Goal: Obtain resource: Obtain resource

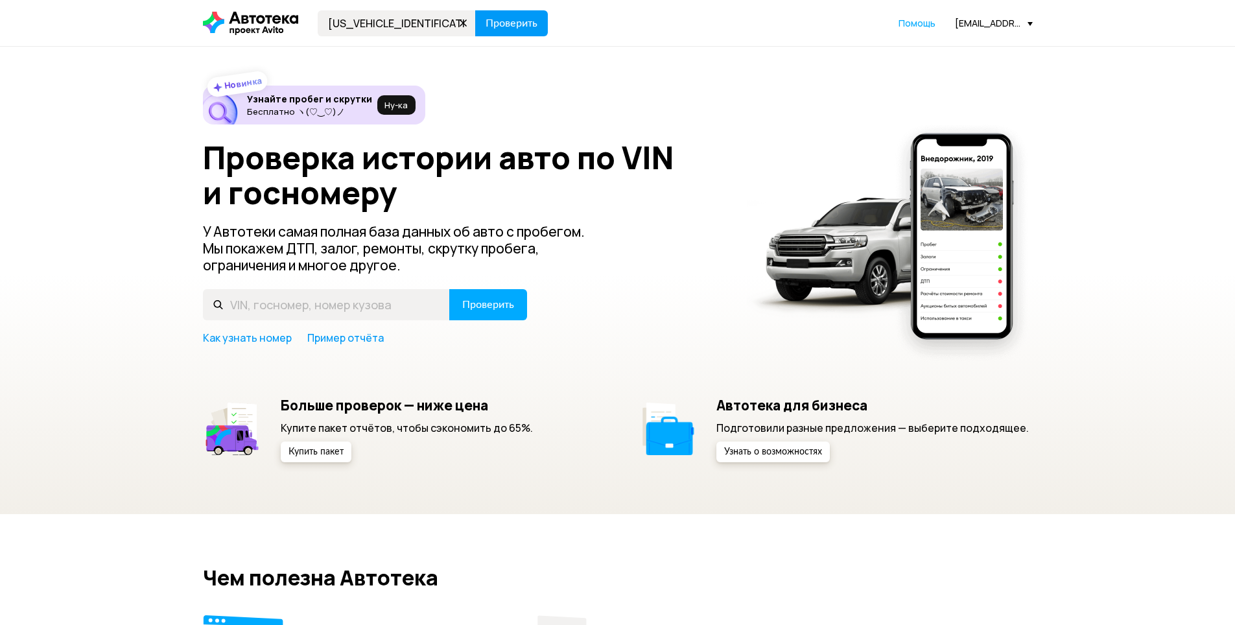
type input "[US_VEHICLE_IDENTIFICATION_NUMBER]"
click at [506, 27] on span "Проверить" at bounding box center [512, 23] width 52 height 10
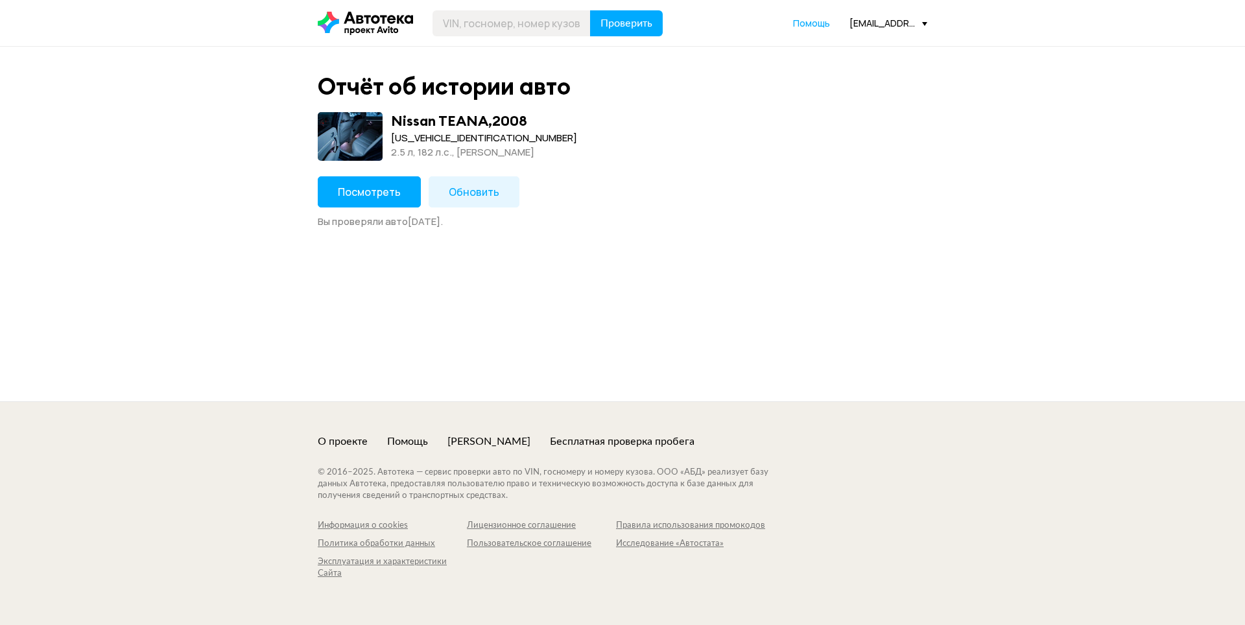
click at [365, 197] on span "Посмотреть" at bounding box center [369, 192] width 63 height 14
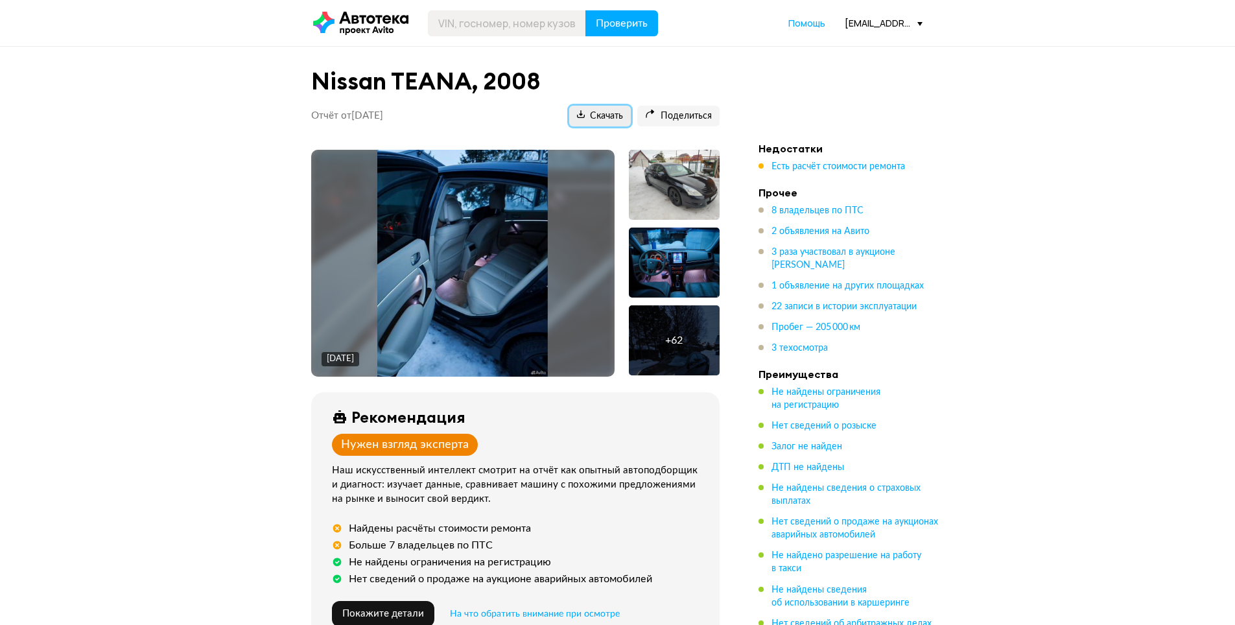
click at [603, 117] on span "Скачать" at bounding box center [600, 116] width 46 height 12
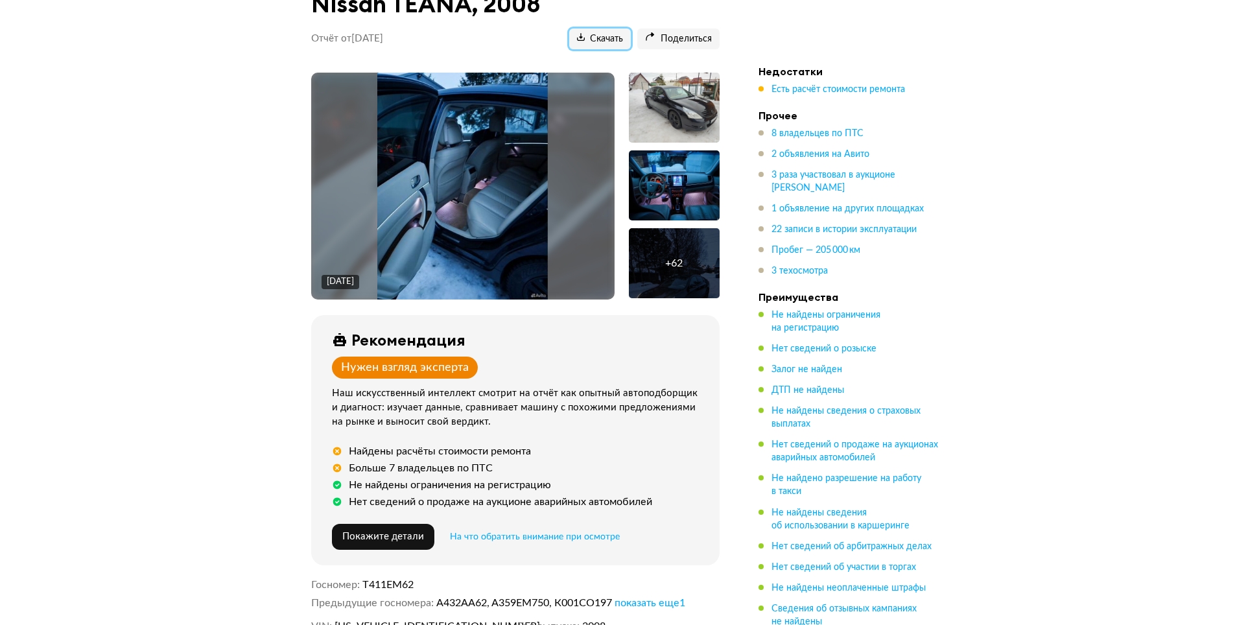
scroll to position [194, 0]
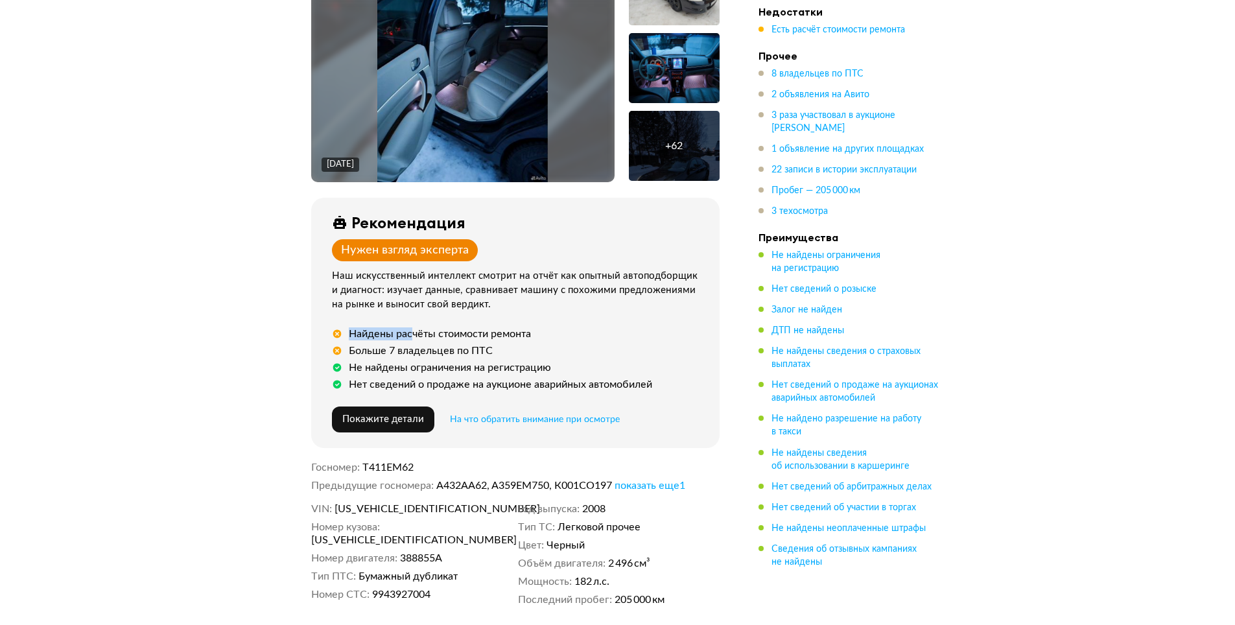
drag, startPoint x: 358, startPoint y: 320, endPoint x: 531, endPoint y: 335, distance: 173.7
click at [469, 331] on div "Рекомендация Нужен взгляд эксперта Наш искусственный интеллект смотрит на отчёт…" at bounding box center [515, 323] width 408 height 250
click at [790, 27] on span "Есть расчёт стоимости ремонта" at bounding box center [838, 29] width 134 height 9
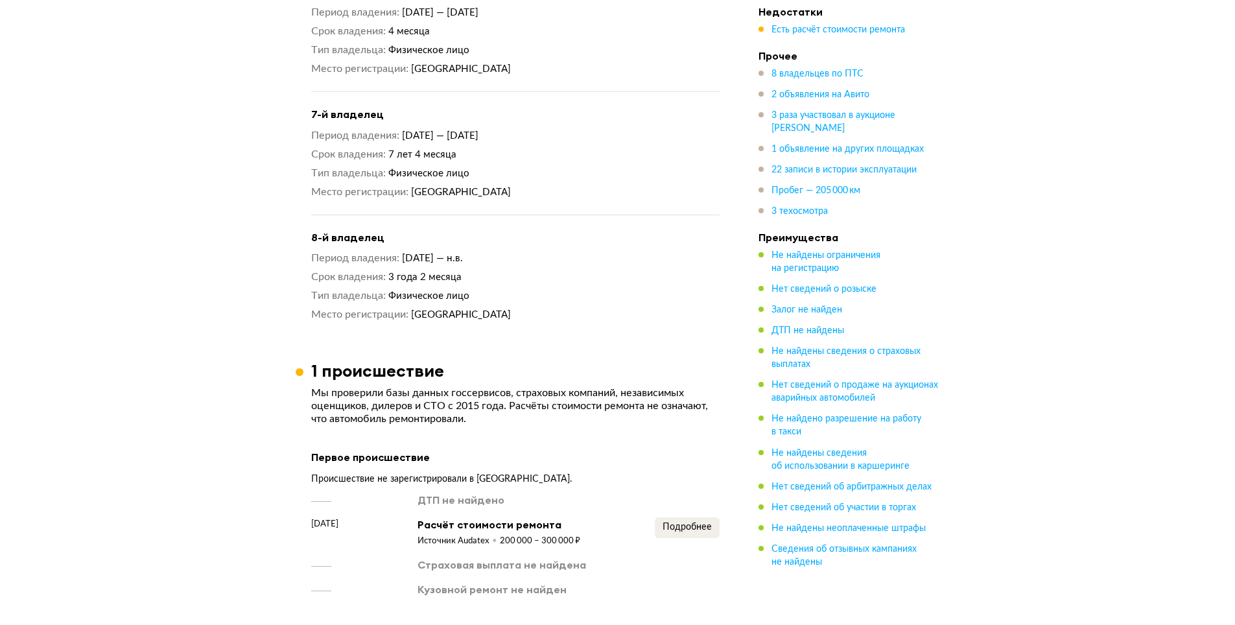
scroll to position [2196, 0]
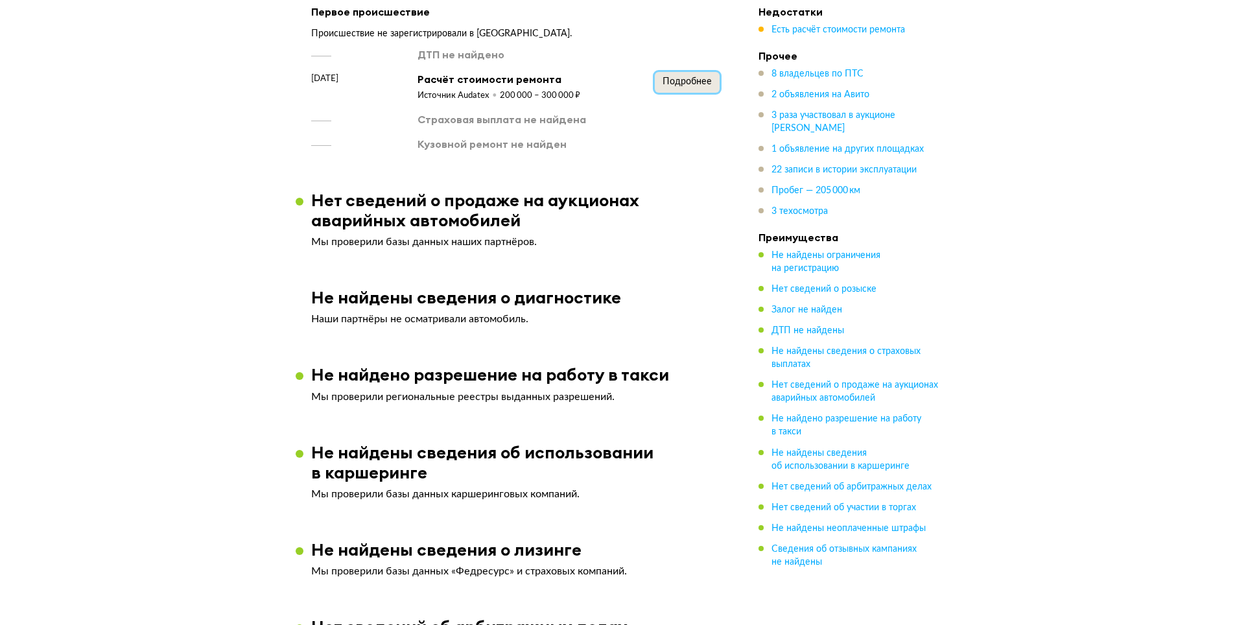
click at [679, 82] on button "Подробнее" at bounding box center [687, 82] width 65 height 21
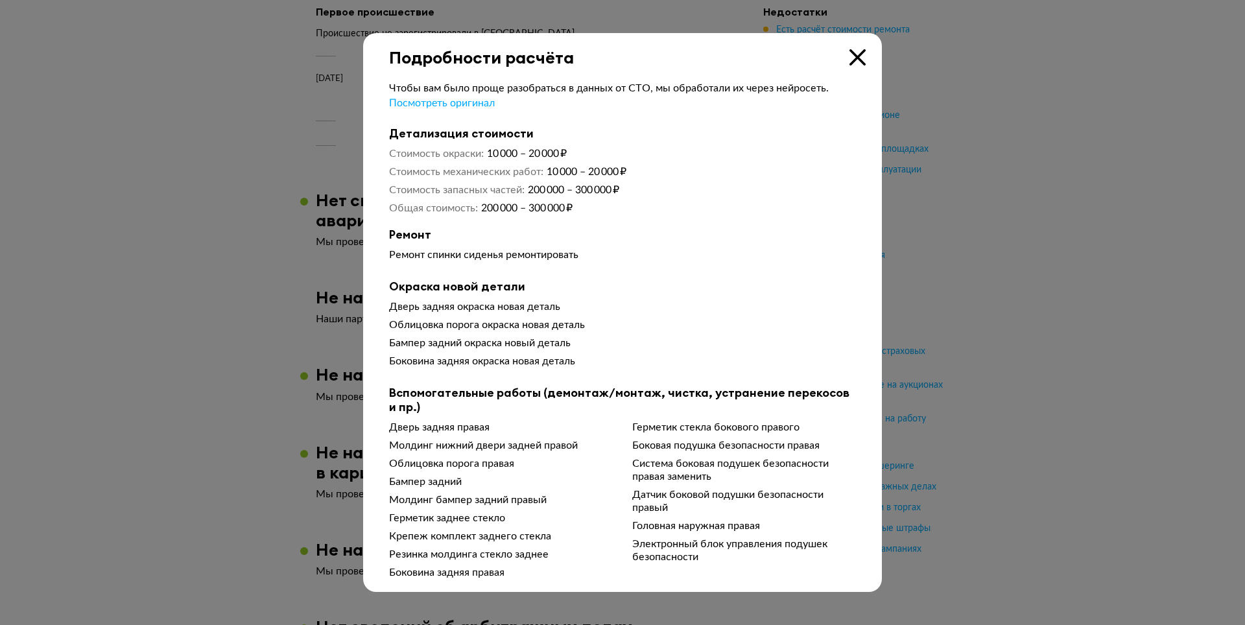
click at [861, 60] on icon at bounding box center [857, 57] width 16 height 16
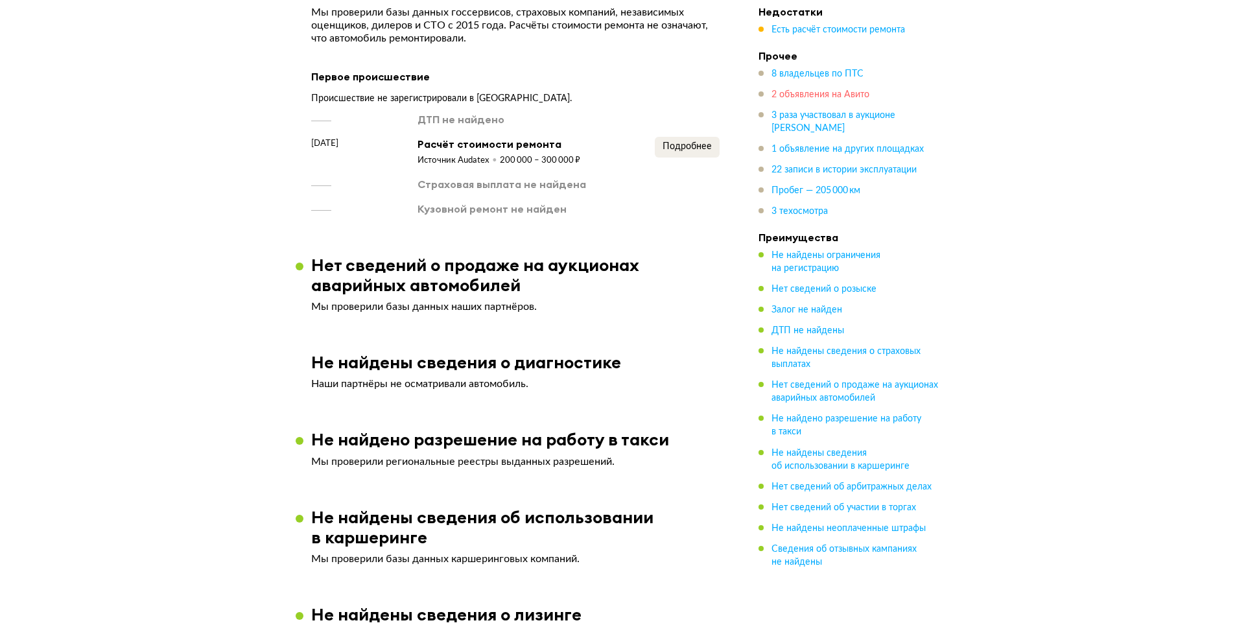
click at [829, 95] on span "2 объявления на Авито" at bounding box center [820, 94] width 98 height 9
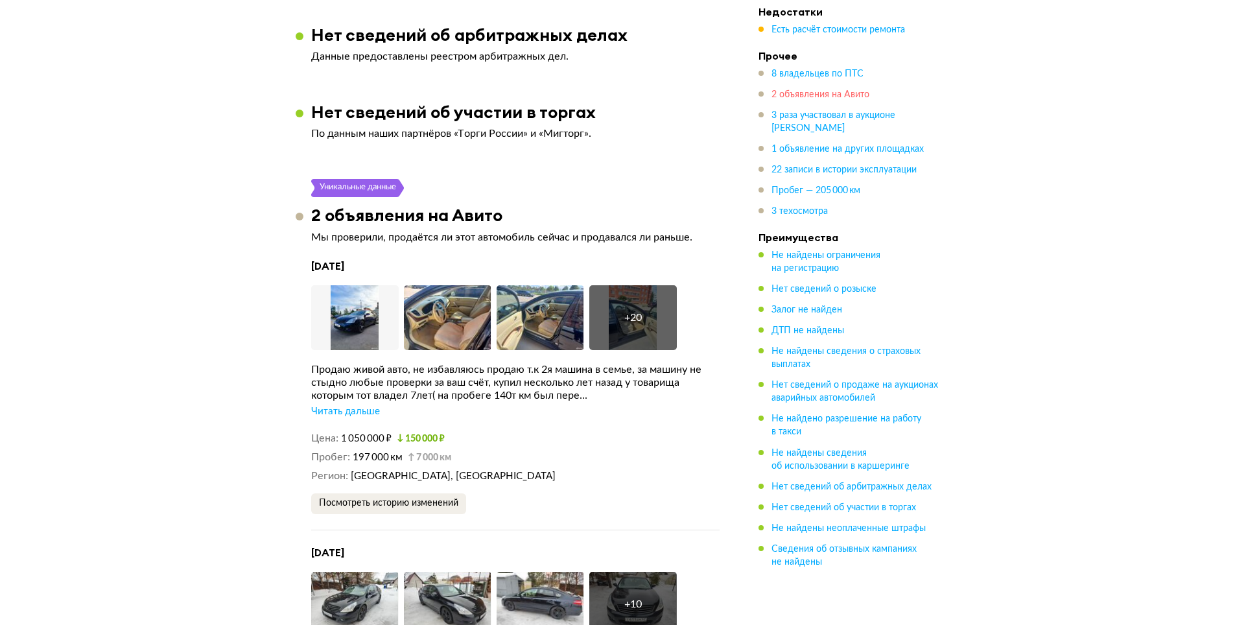
scroll to position [2896, 0]
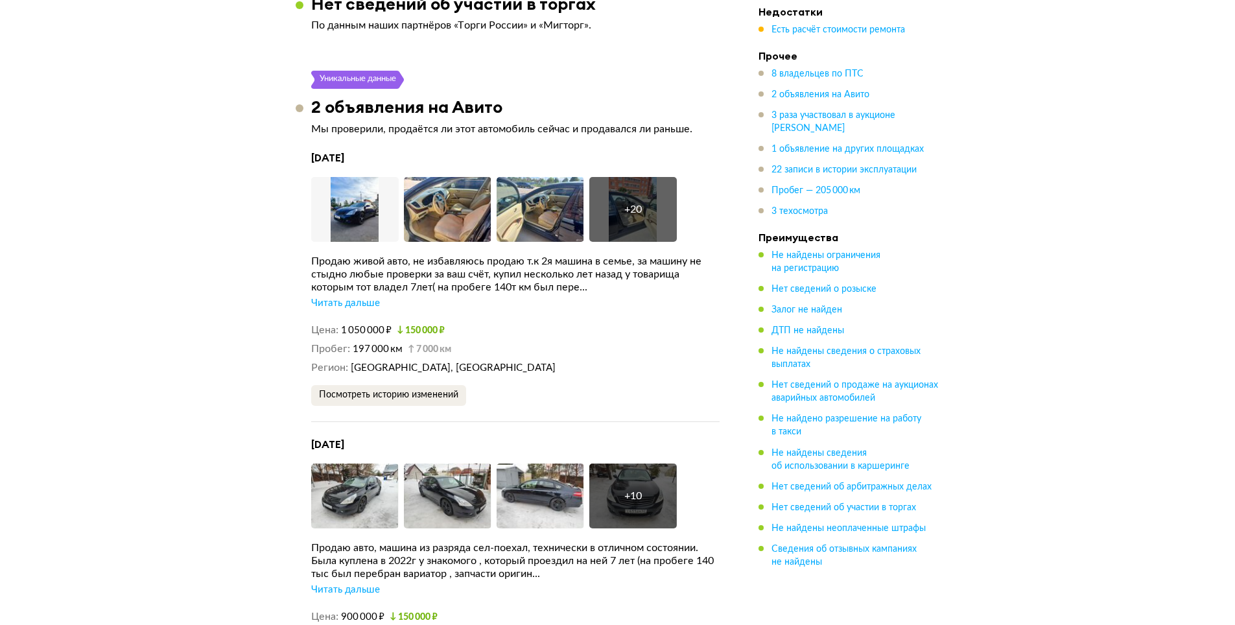
click at [367, 301] on div "Читать дальше" at bounding box center [345, 303] width 69 height 13
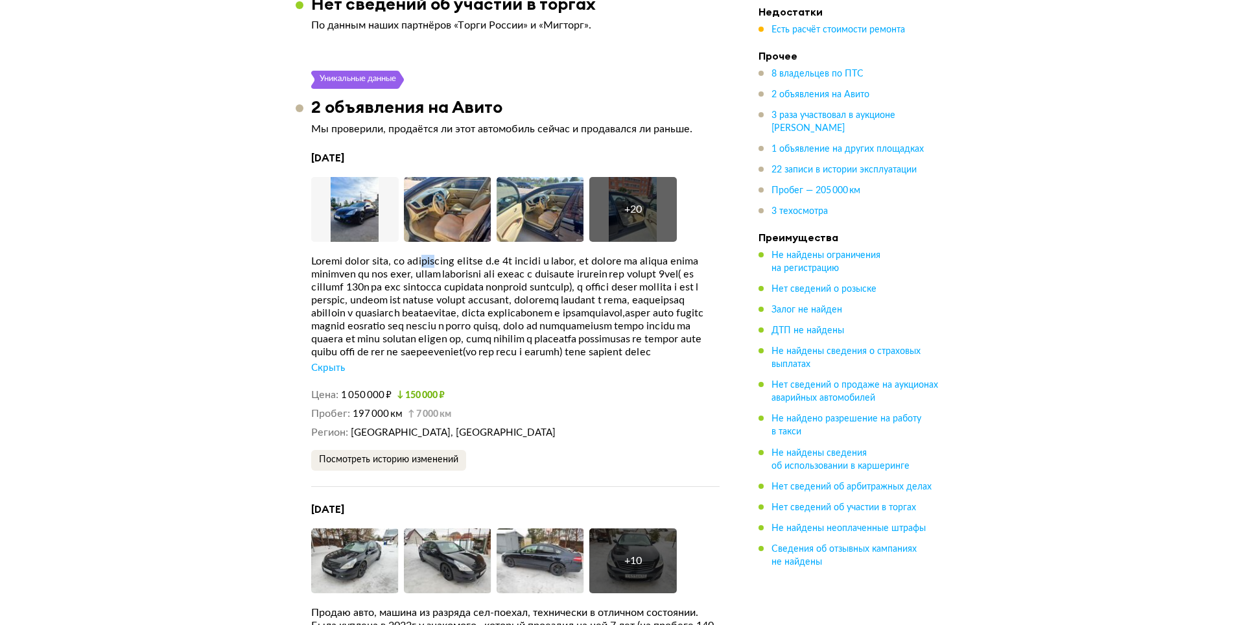
drag, startPoint x: 448, startPoint y: 258, endPoint x: 462, endPoint y: 261, distance: 13.9
click at [462, 261] on div at bounding box center [515, 307] width 408 height 104
drag, startPoint x: 445, startPoint y: 282, endPoint x: 498, endPoint y: 285, distance: 52.6
click at [498, 285] on div at bounding box center [515, 307] width 408 height 104
drag, startPoint x: 624, startPoint y: 282, endPoint x: 670, endPoint y: 285, distance: 46.1
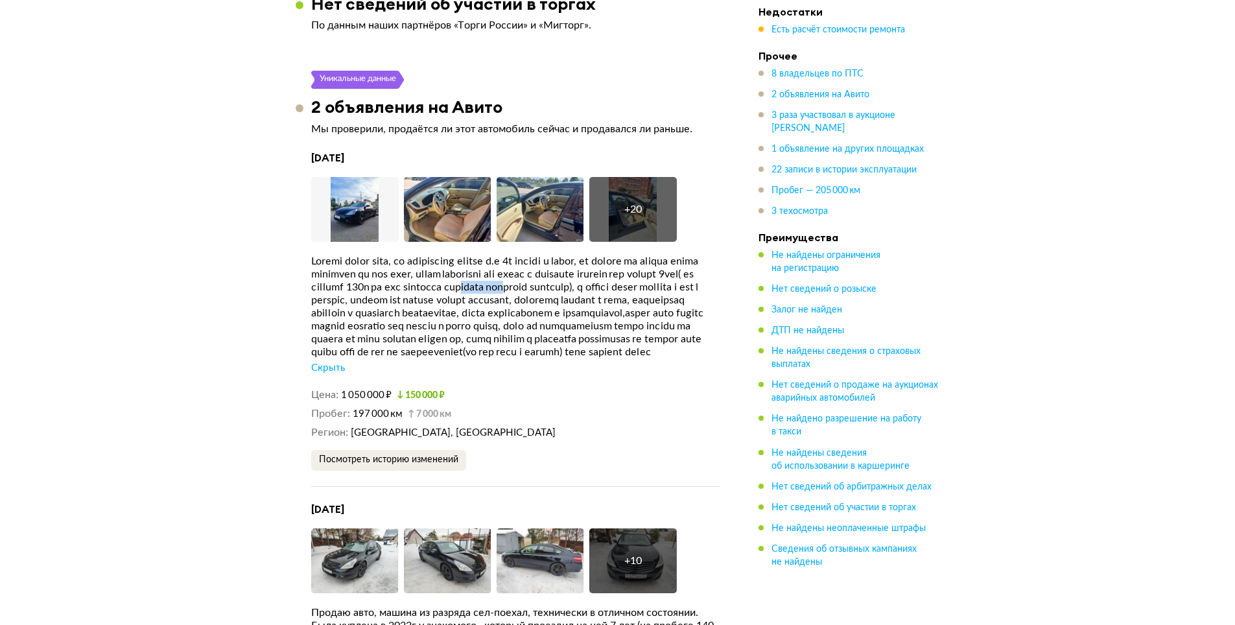
click at [670, 285] on div at bounding box center [515, 307] width 408 height 104
drag, startPoint x: 316, startPoint y: 297, endPoint x: 357, endPoint y: 296, distance: 41.5
click at [357, 296] on div at bounding box center [515, 307] width 408 height 104
drag, startPoint x: 622, startPoint y: 323, endPoint x: 666, endPoint y: 324, distance: 44.7
click at [666, 324] on div at bounding box center [515, 307] width 408 height 104
